Goal: Obtain resource: Download file/media

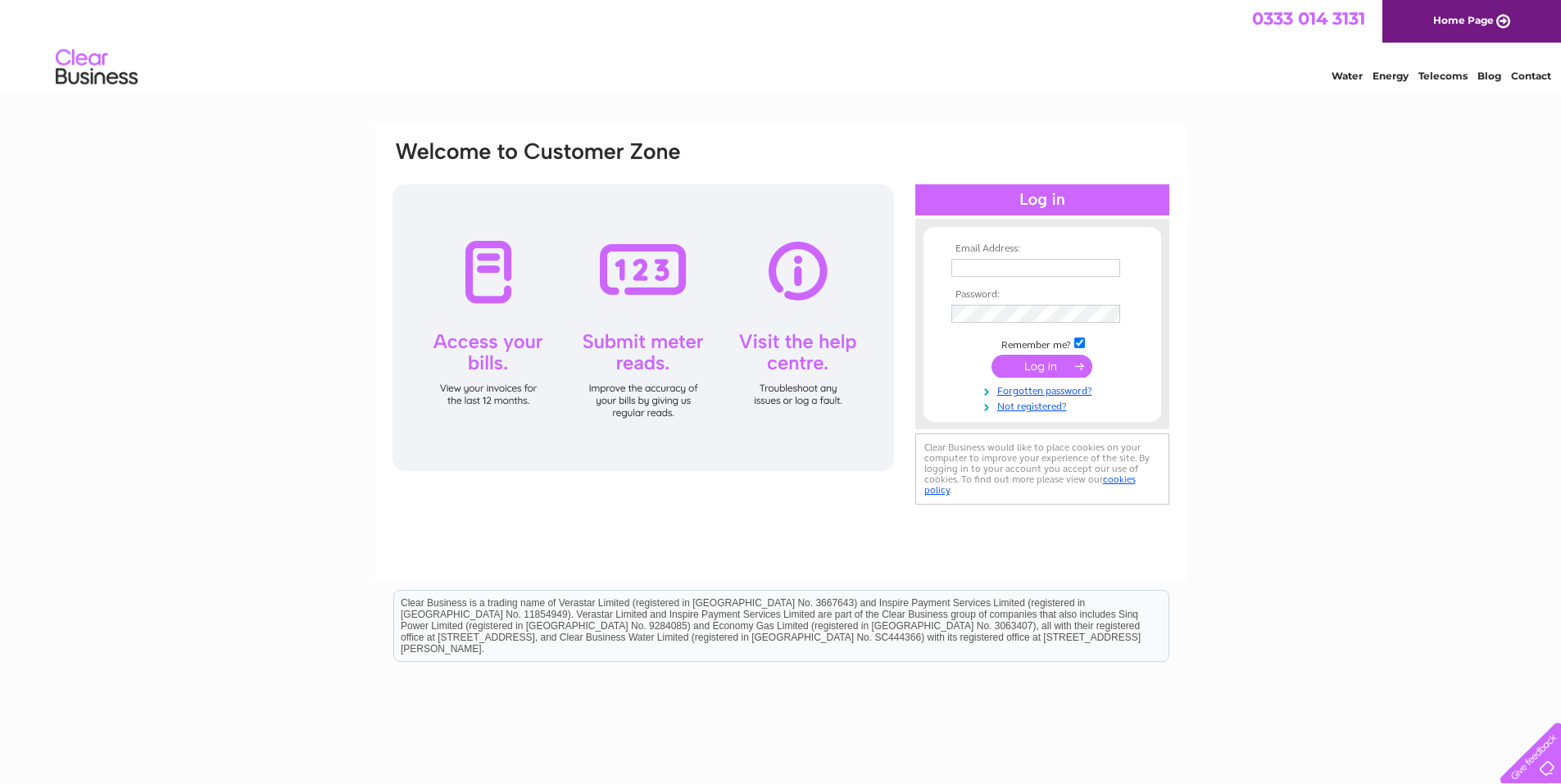
type input "[EMAIL_ADDRESS][DOMAIN_NAME]"
click at [1042, 364] on input "submit" at bounding box center [1042, 365] width 101 height 23
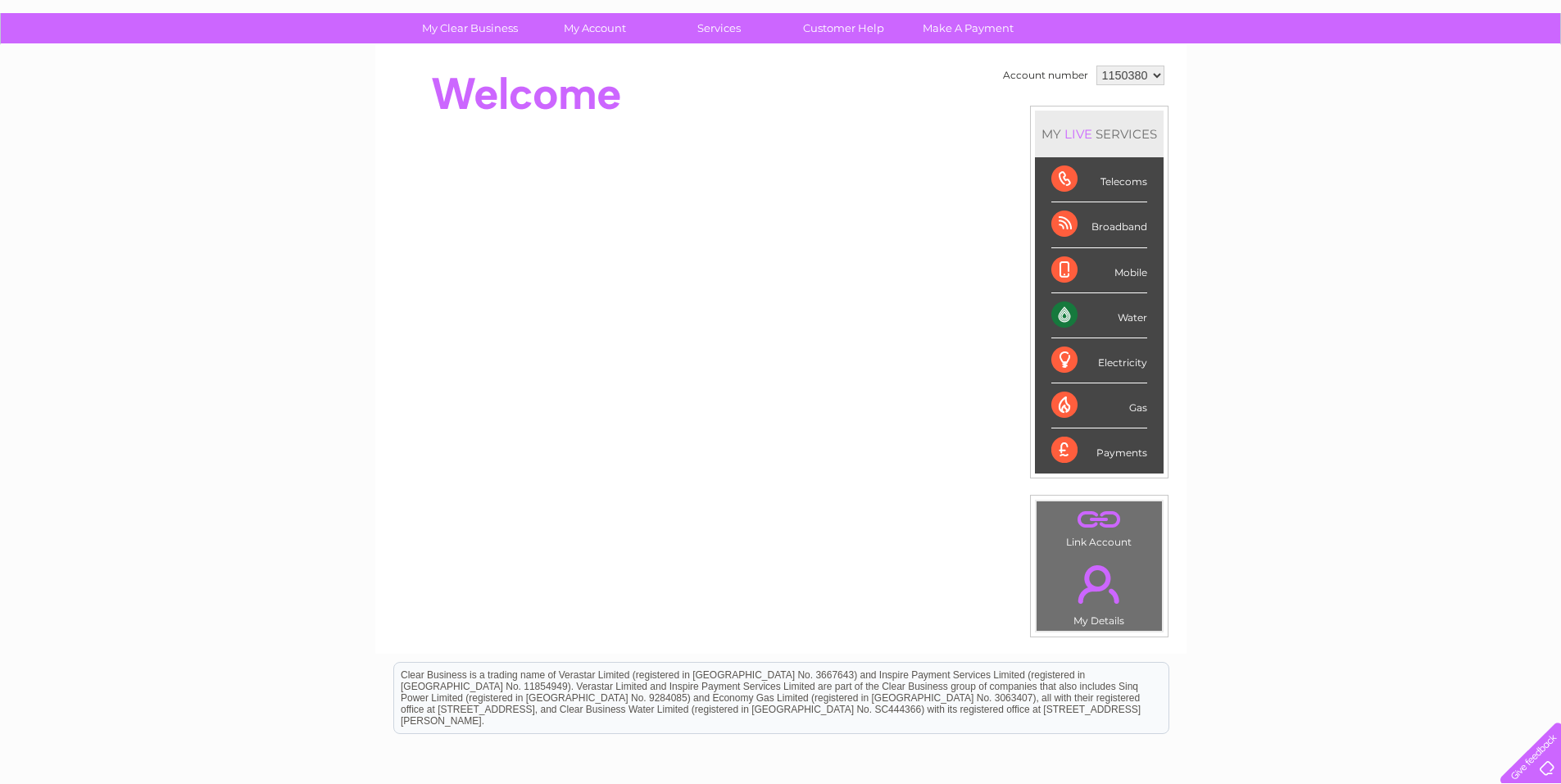
scroll to position [163, 0]
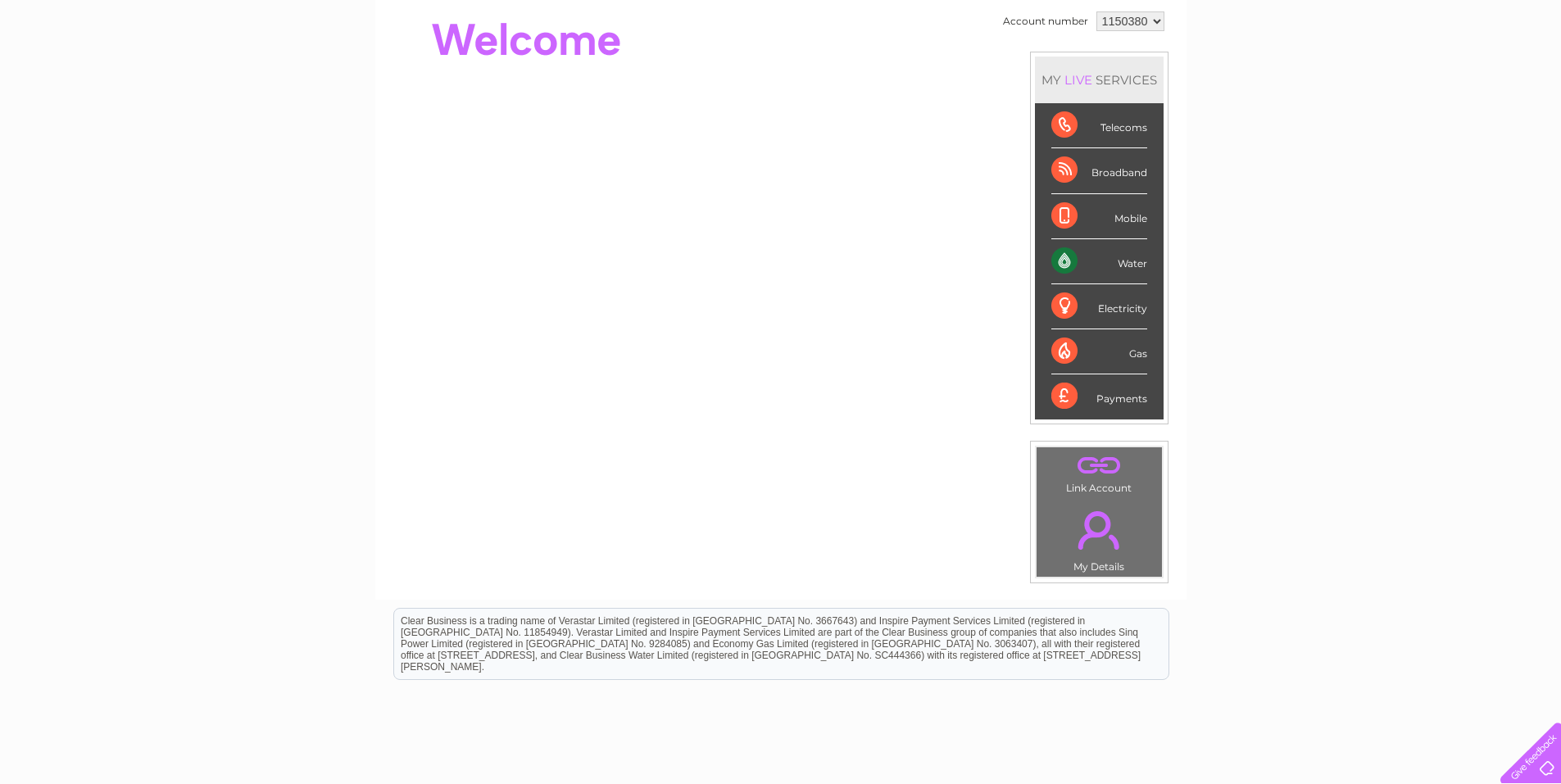
click at [1128, 263] on div "Water" at bounding box center [1100, 261] width 96 height 45
click at [1087, 540] on link "." at bounding box center [1100, 530] width 118 height 58
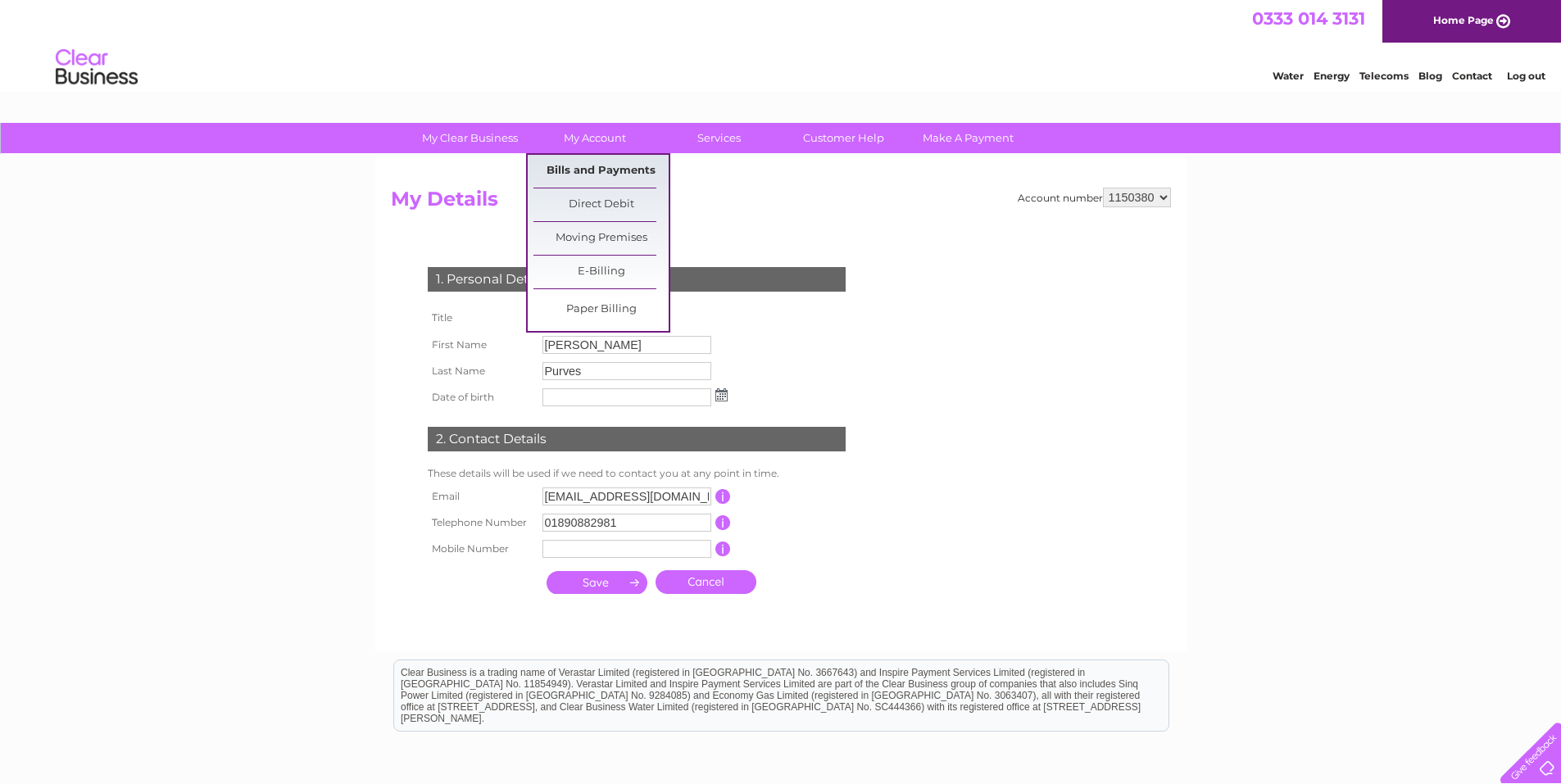
click at [582, 176] on link "Bills and Payments" at bounding box center [601, 170] width 135 height 32
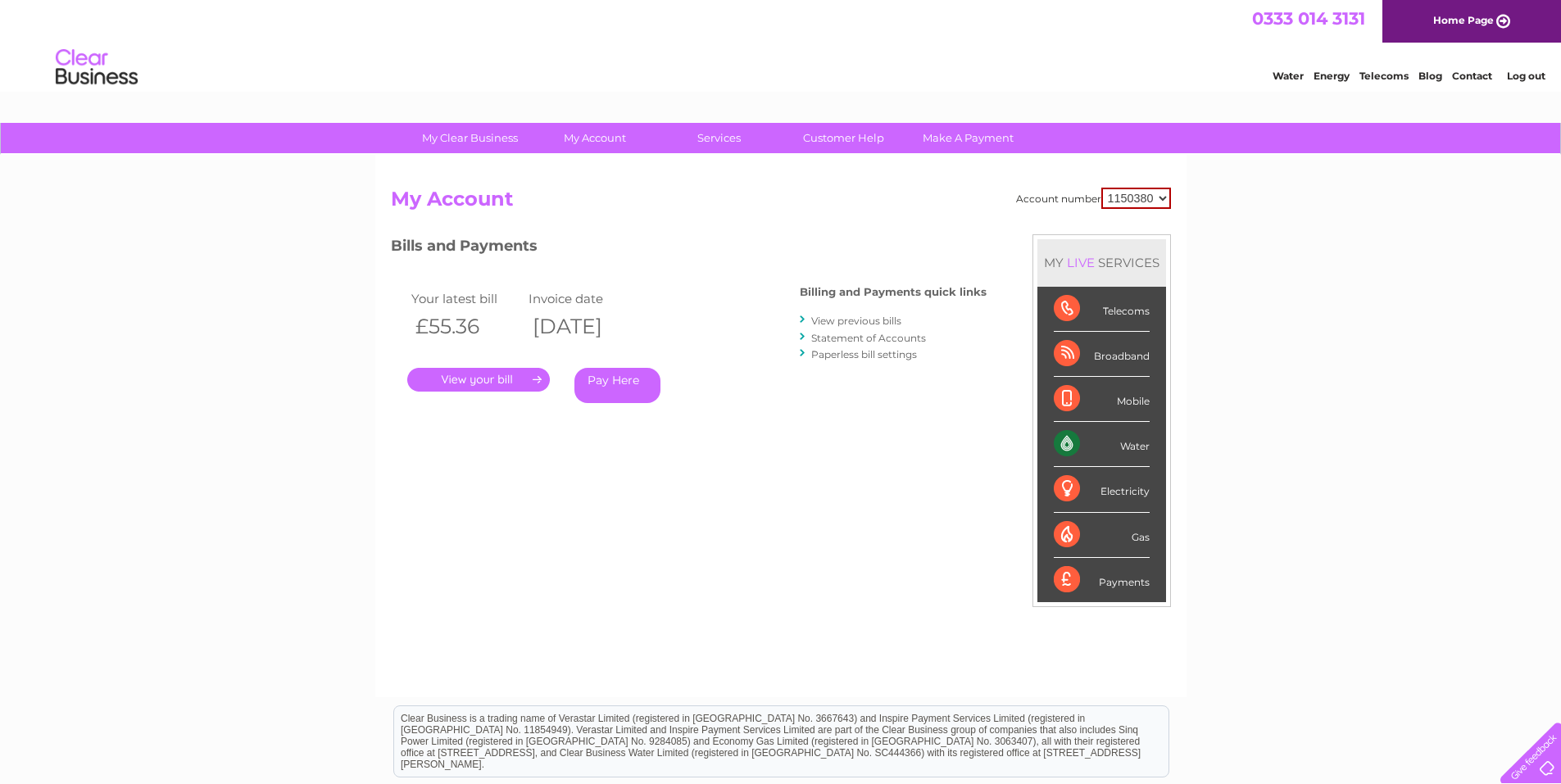
click at [863, 319] on link "View previous bills" at bounding box center [856, 320] width 90 height 13
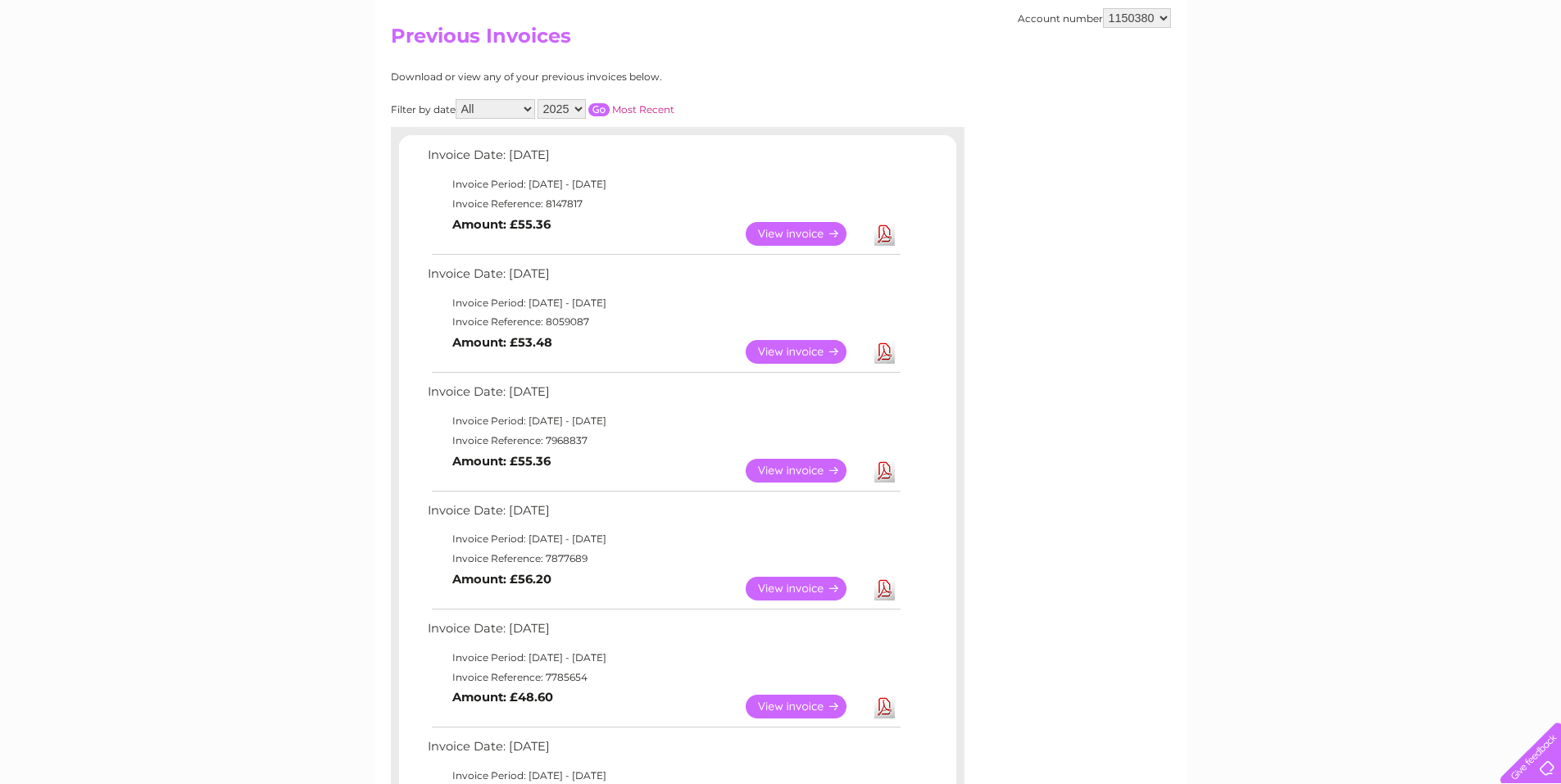
scroll to position [163, 0]
click at [794, 468] on link "View" at bounding box center [806, 470] width 120 height 23
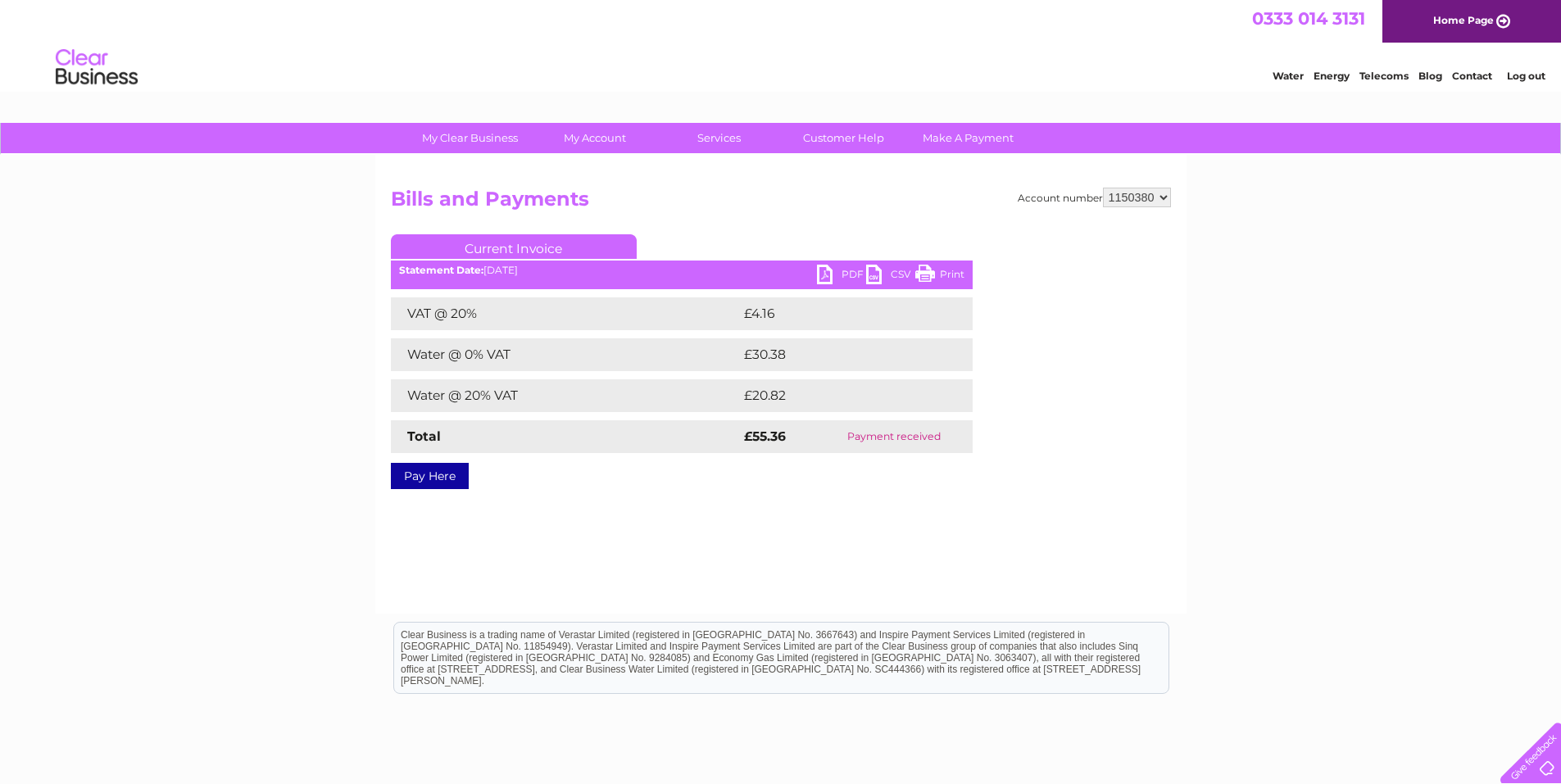
click at [876, 273] on link "CSV" at bounding box center [891, 276] width 49 height 23
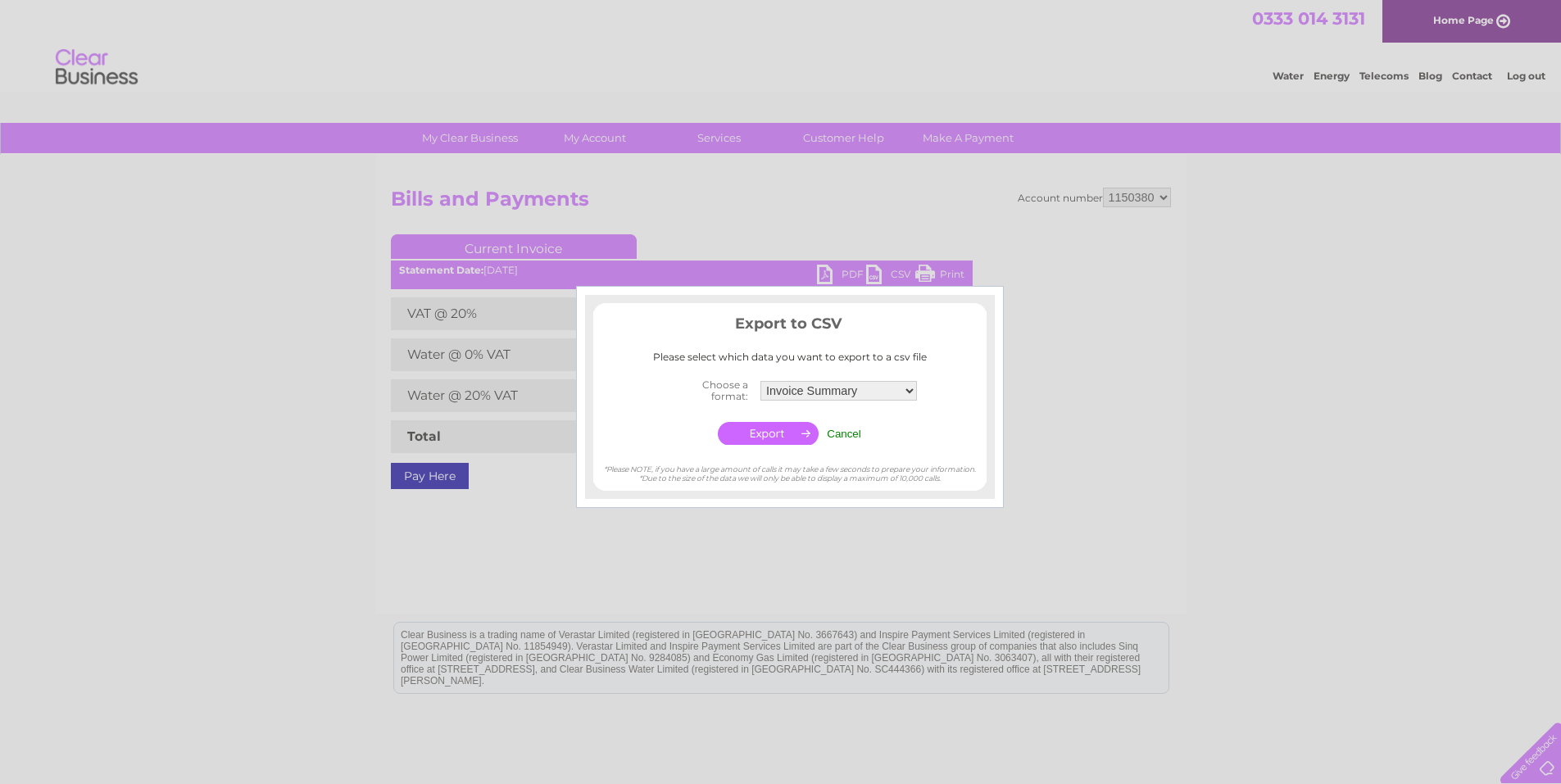
click at [828, 278] on div at bounding box center [780, 392] width 1561 height 784
click at [1019, 276] on div at bounding box center [780, 392] width 1561 height 784
click at [856, 438] on input "Cancel" at bounding box center [843, 434] width 34 height 13
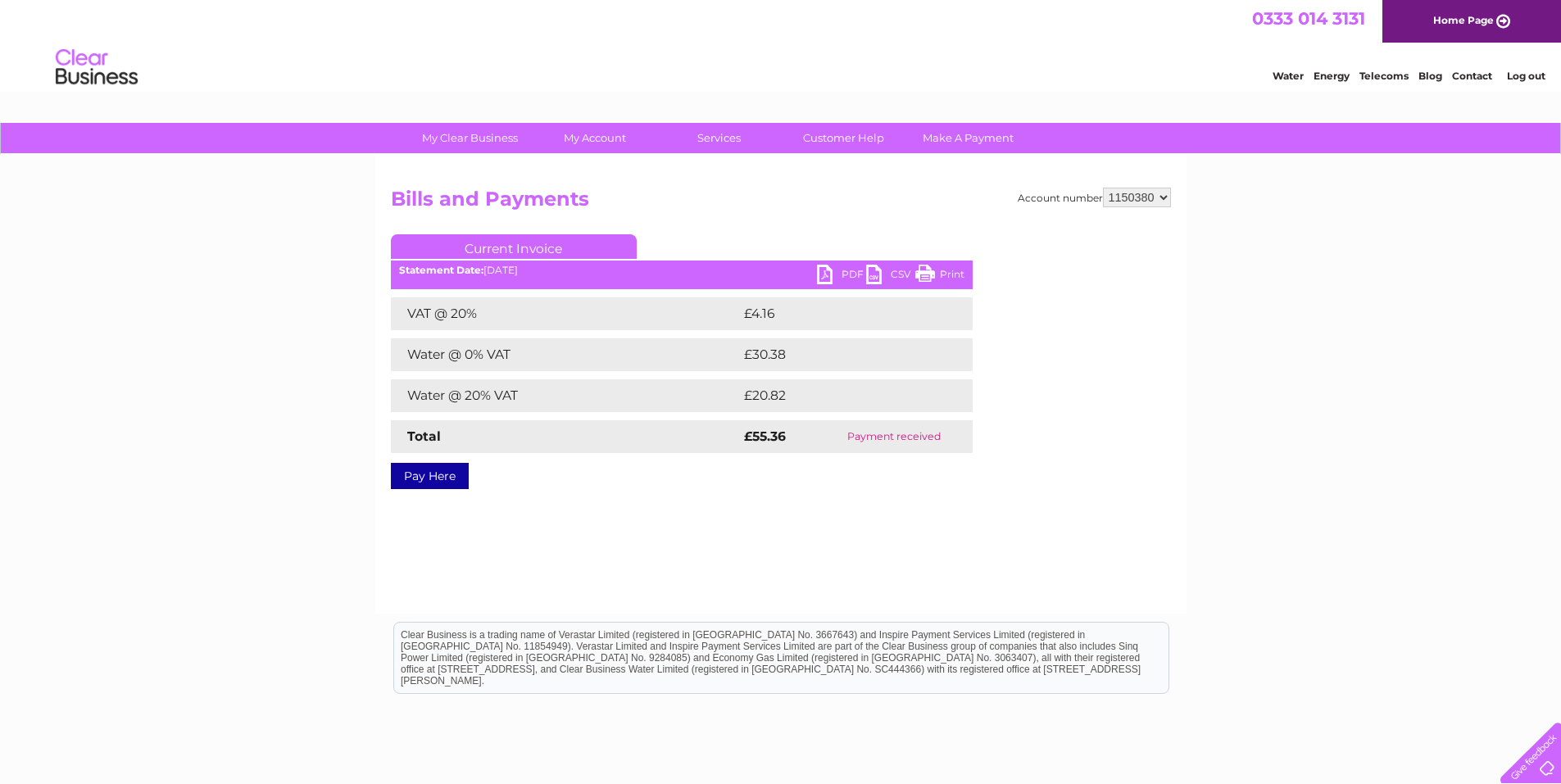
click at [851, 275] on link "PDF" at bounding box center [841, 276] width 49 height 23
click at [879, 276] on link "CSV" at bounding box center [891, 276] width 49 height 23
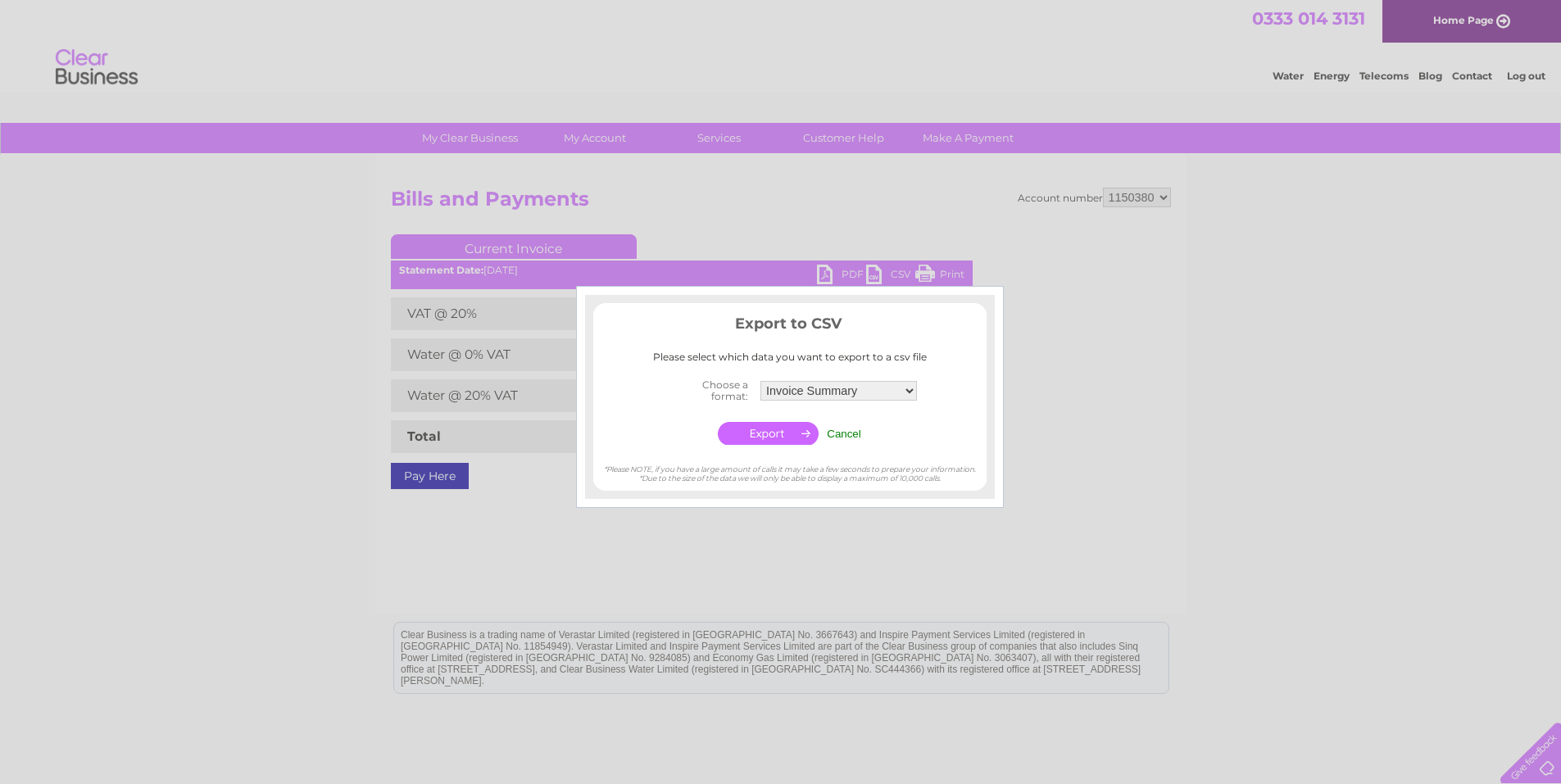
click at [786, 436] on input "button" at bounding box center [768, 433] width 101 height 23
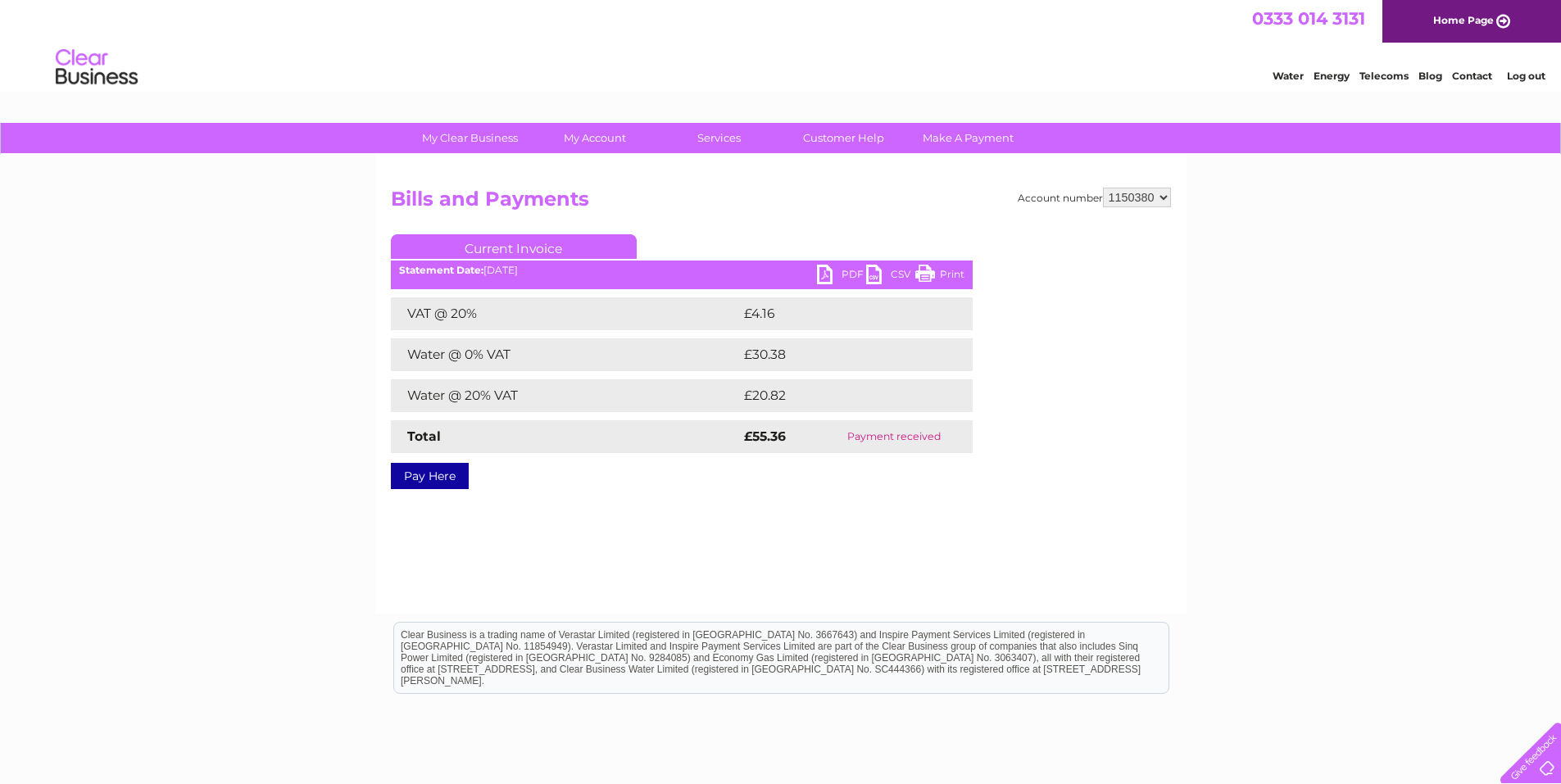
click at [891, 268] on link "CSV" at bounding box center [891, 276] width 49 height 23
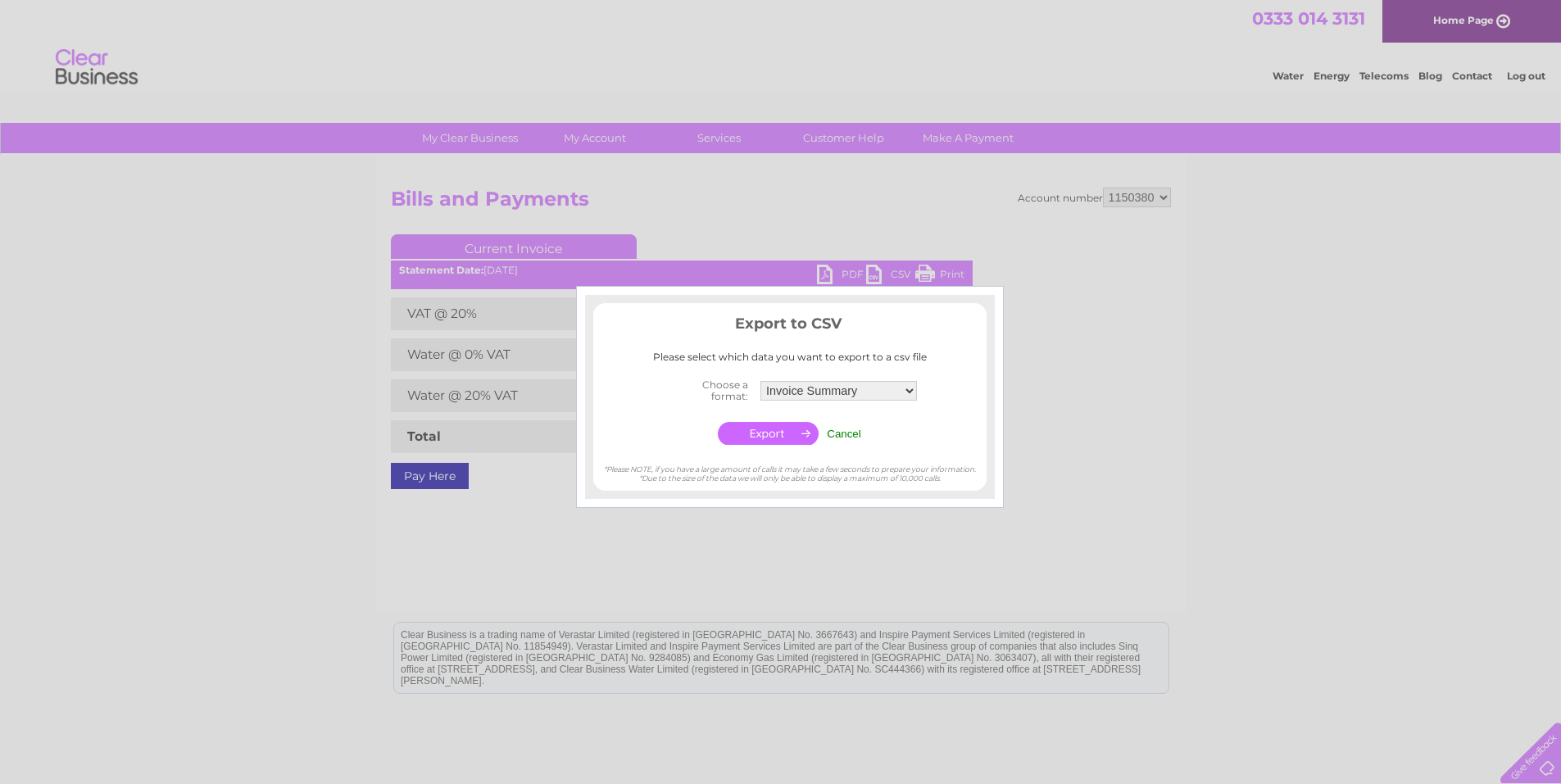
click at [1052, 444] on div at bounding box center [780, 392] width 1561 height 784
drag, startPoint x: 861, startPoint y: 575, endPoint x: 858, endPoint y: 526, distance: 49.1
click at [863, 570] on div at bounding box center [780, 392] width 1561 height 784
click at [848, 429] on input "Cancel" at bounding box center [843, 434] width 34 height 13
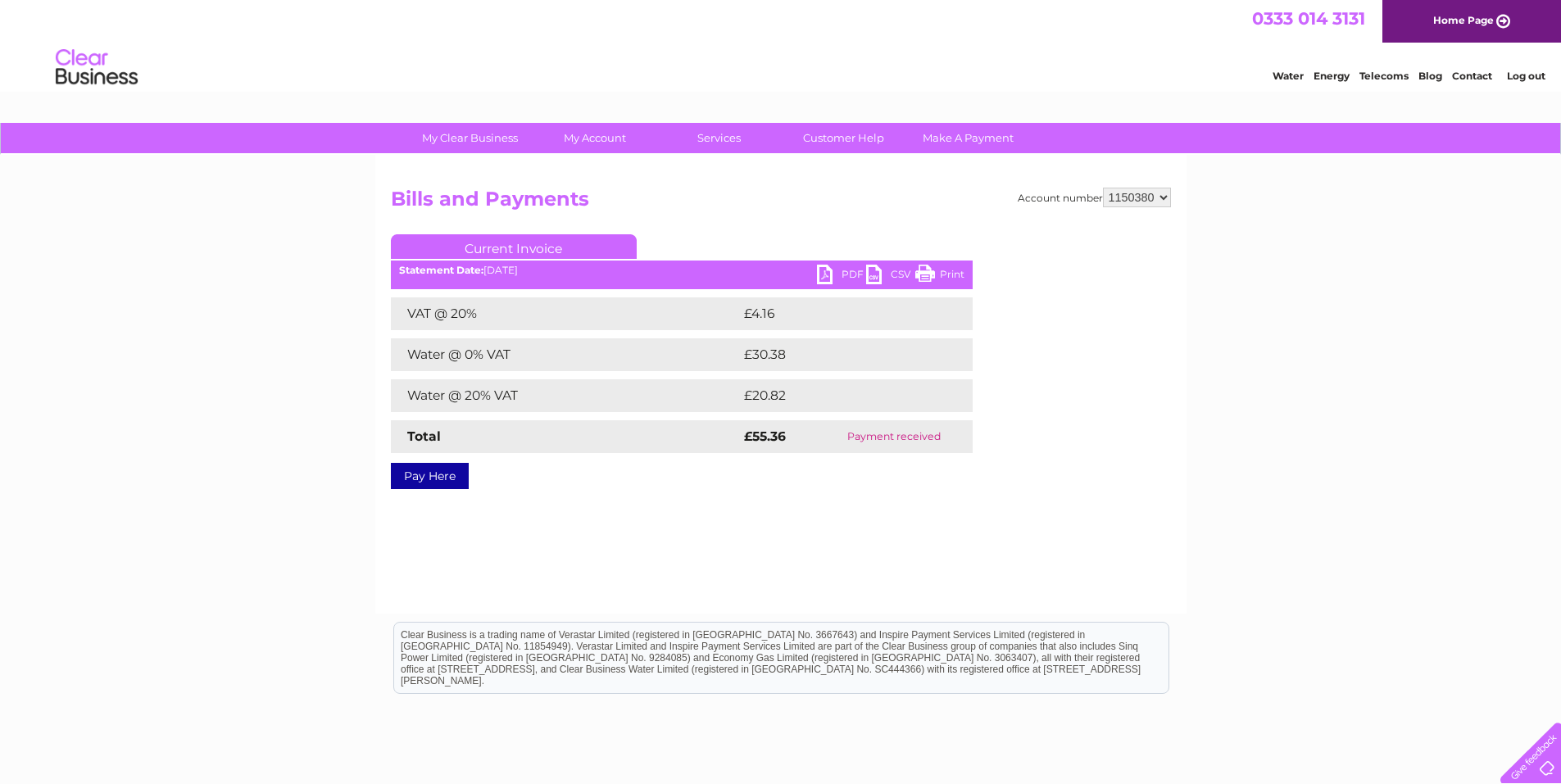
click at [951, 277] on link "Print" at bounding box center [940, 276] width 49 height 23
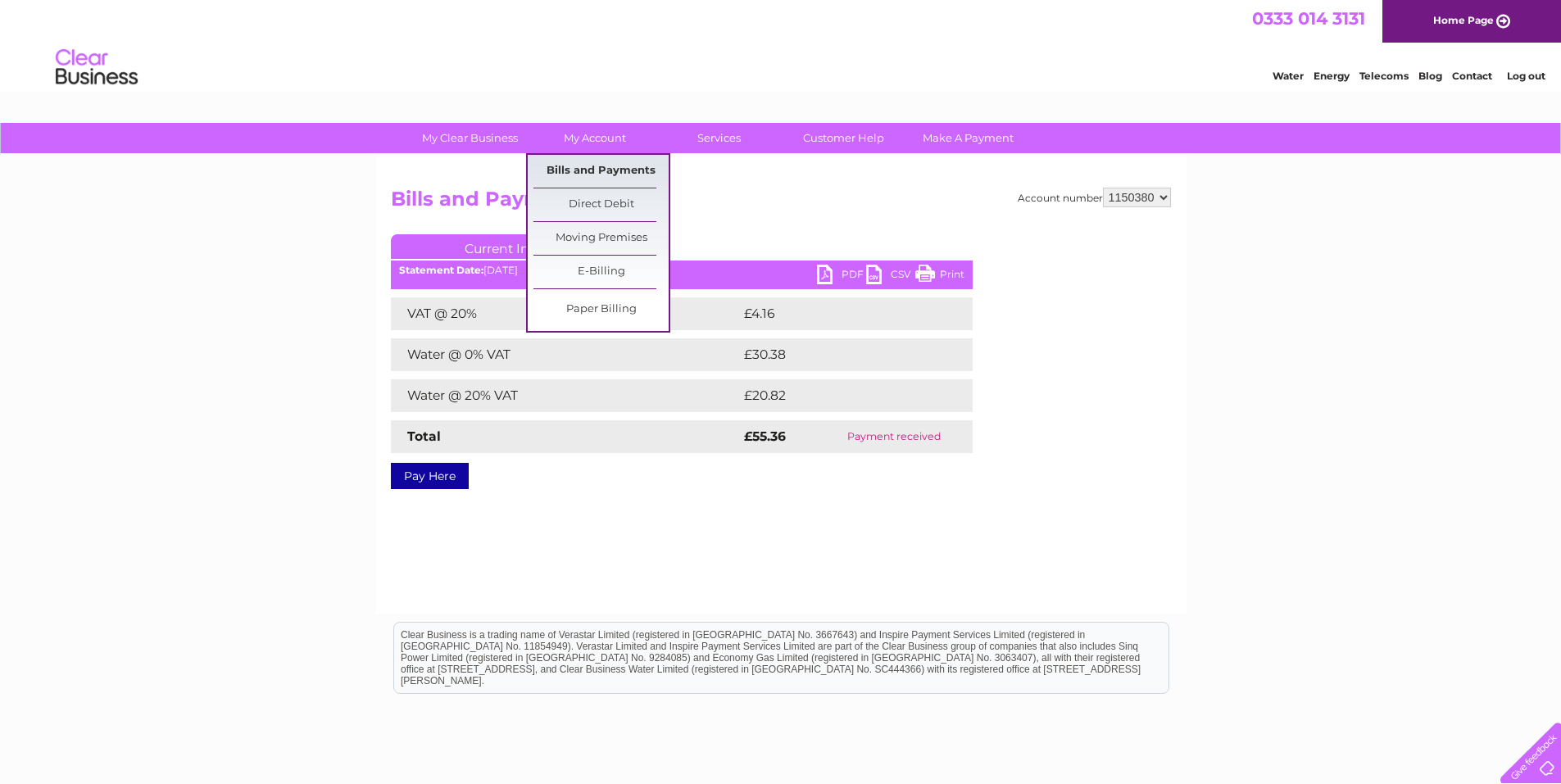
click at [587, 172] on link "Bills and Payments" at bounding box center [601, 170] width 135 height 32
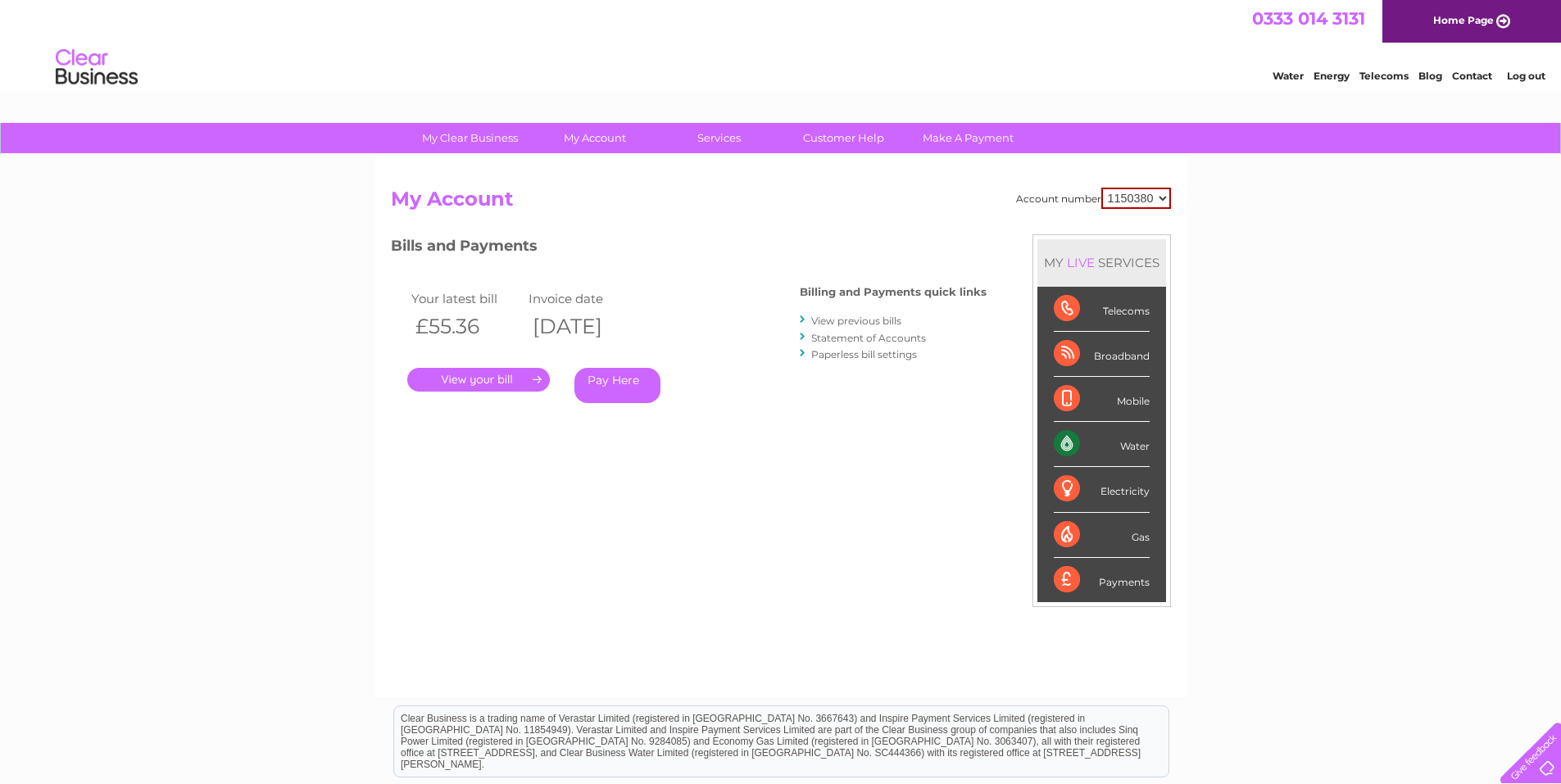
click at [832, 321] on link "View previous bills" at bounding box center [856, 320] width 90 height 13
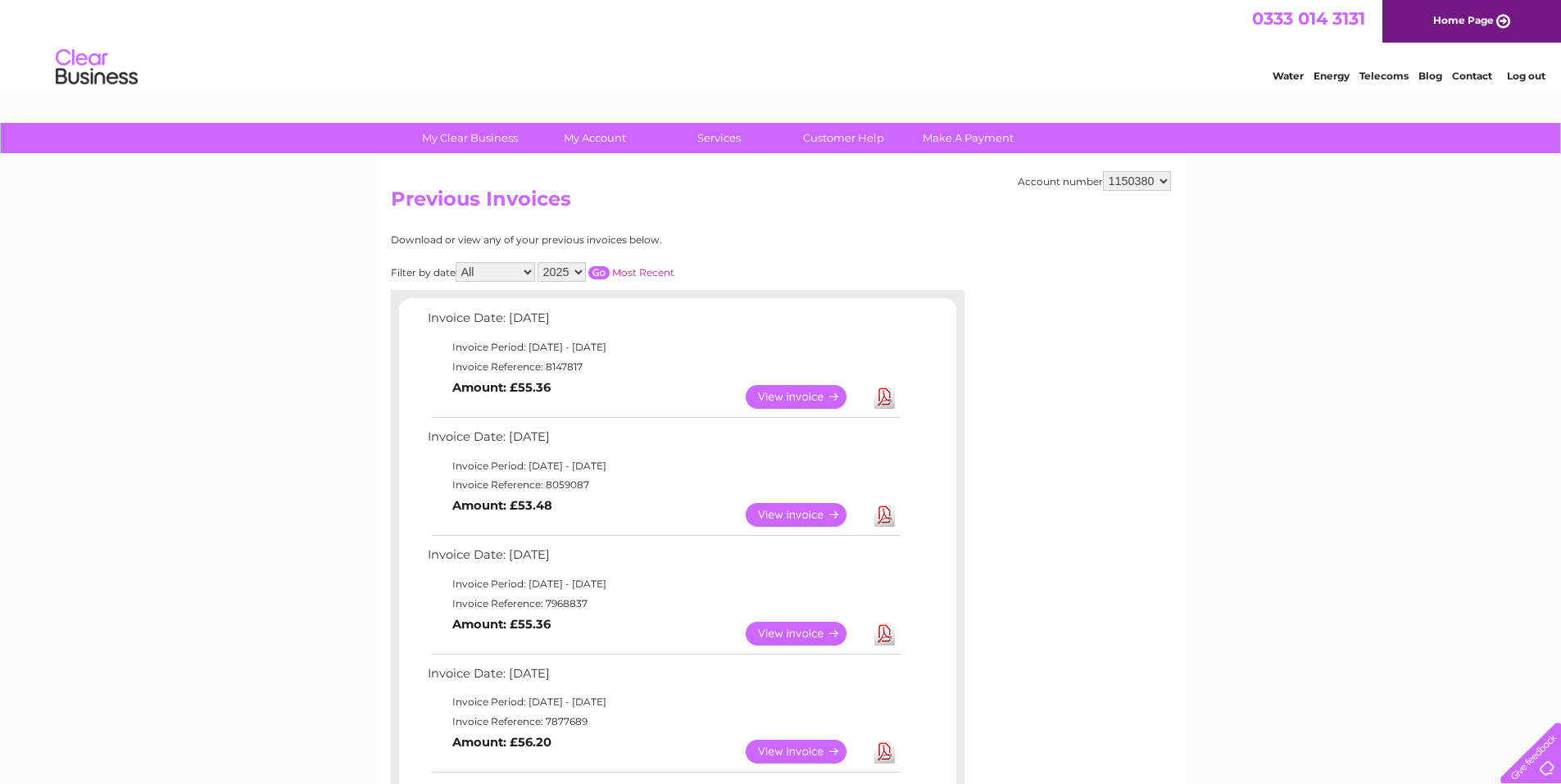
click at [783, 517] on link "View" at bounding box center [806, 515] width 120 height 23
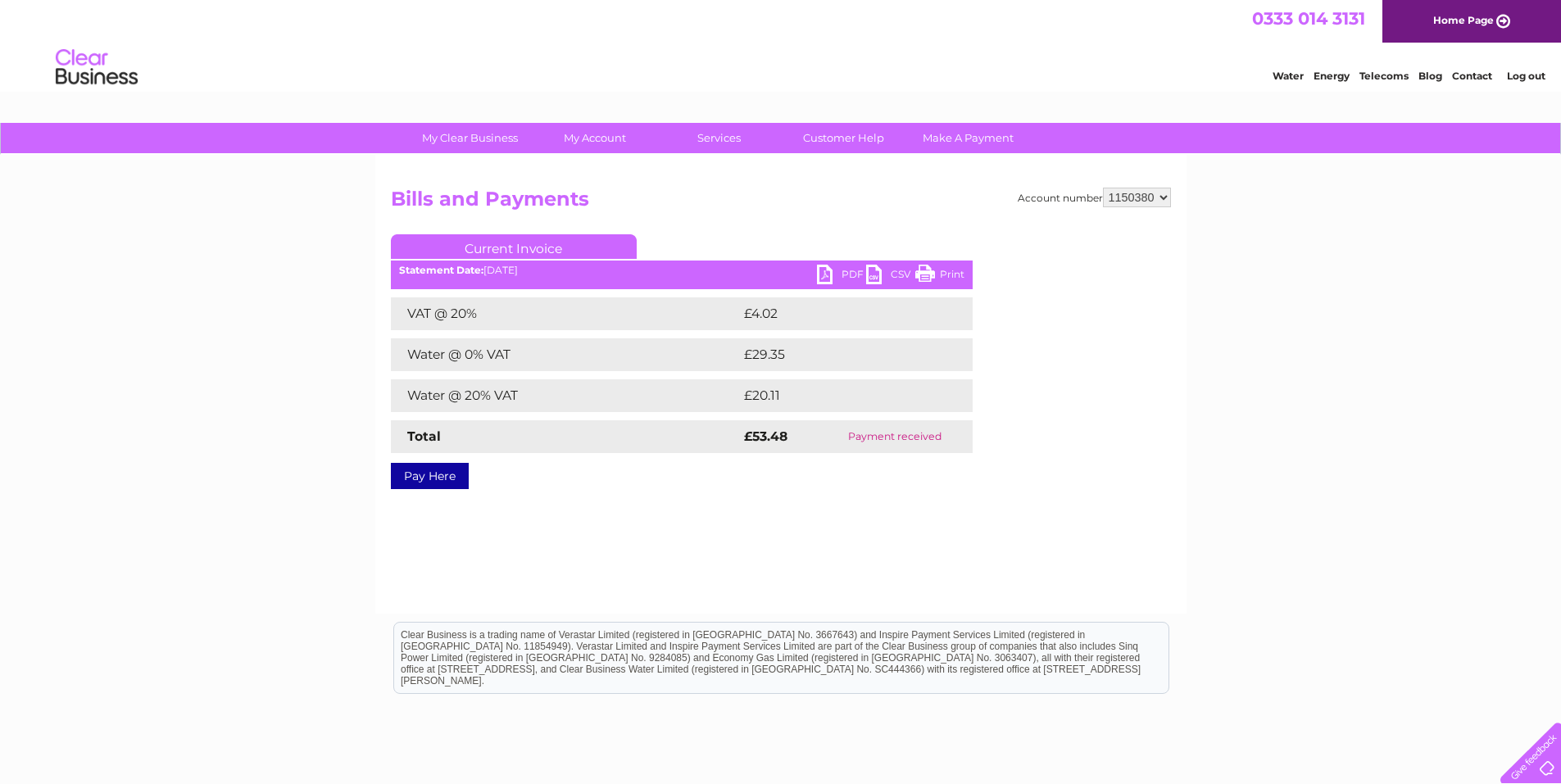
click at [923, 271] on link "Print" at bounding box center [940, 276] width 49 height 23
click at [833, 275] on link "PDF" at bounding box center [841, 276] width 49 height 23
click at [828, 275] on link "PDF" at bounding box center [841, 276] width 49 height 23
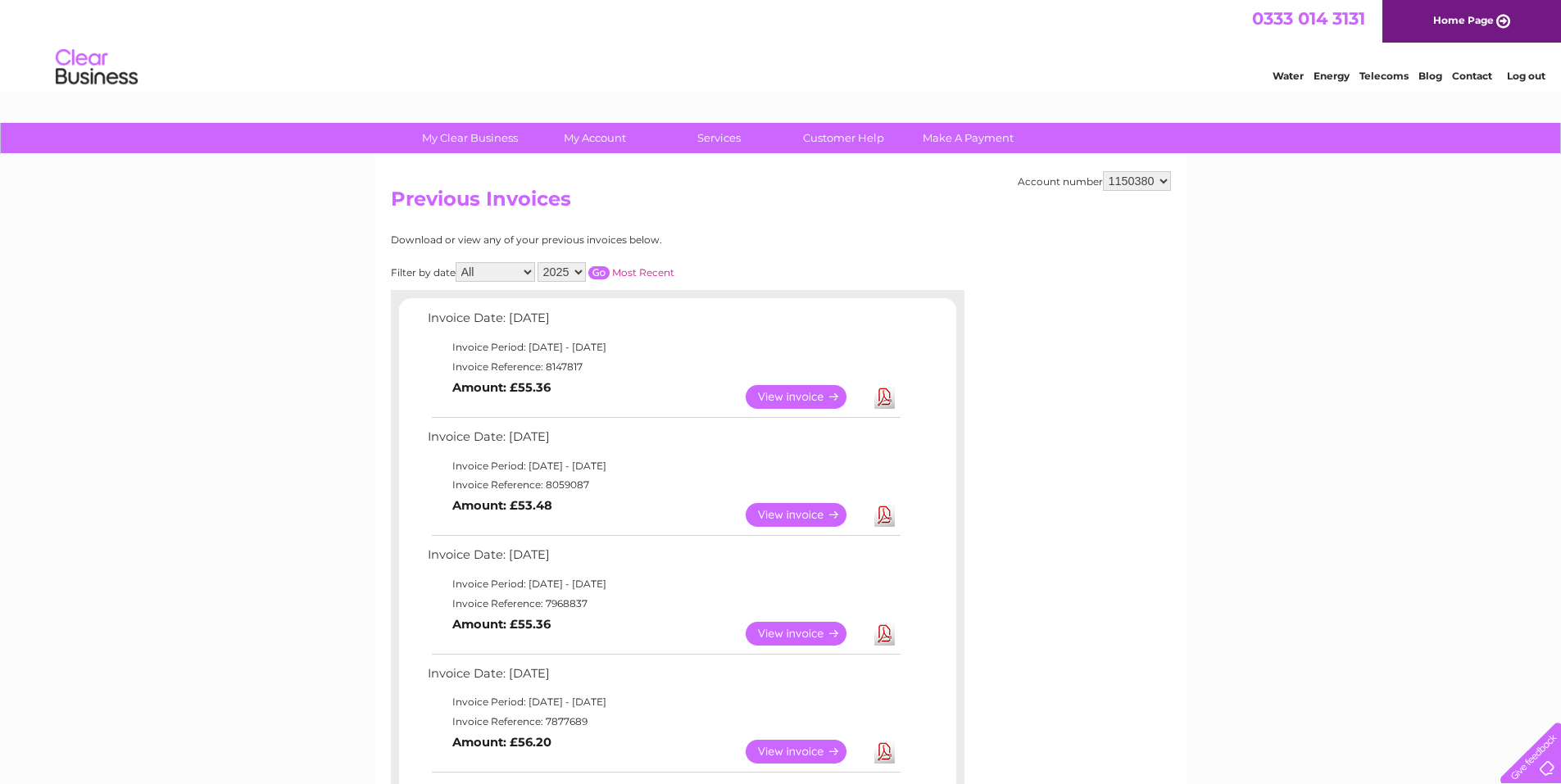
click at [781, 395] on link "View" at bounding box center [806, 396] width 120 height 23
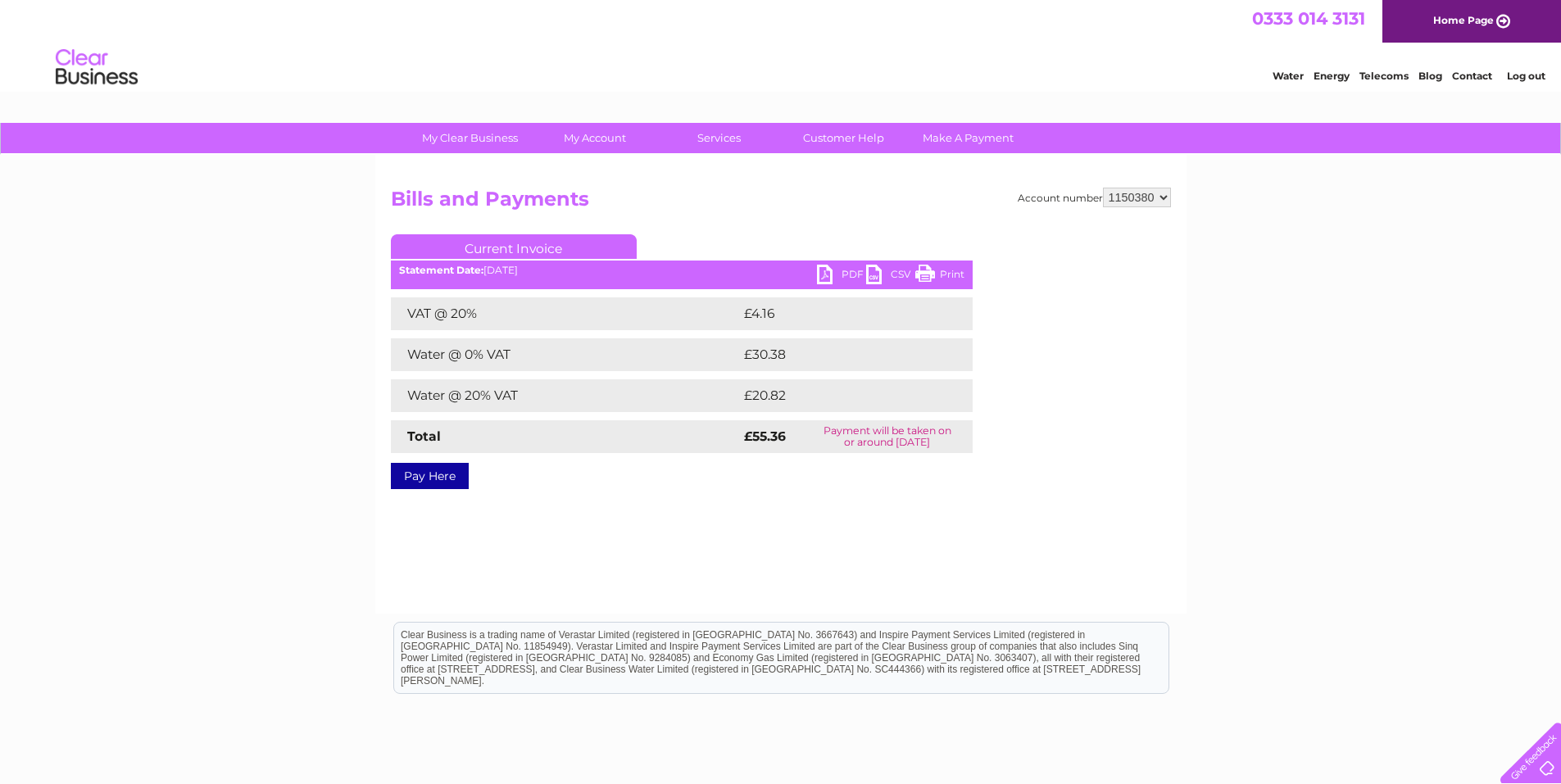
click at [949, 277] on link "Print" at bounding box center [940, 276] width 49 height 23
click at [827, 273] on link "PDF" at bounding box center [841, 276] width 49 height 23
